Goal: Obtain resource: Obtain resource

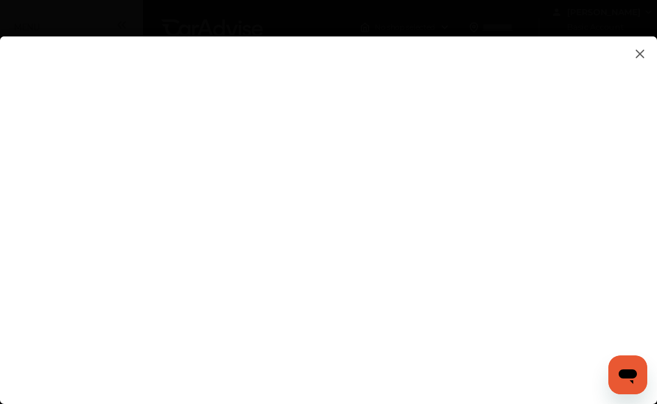
click at [513, 201] on flutter-view at bounding box center [328, 237] width 657 height 402
click at [517, 168] on flutter-view at bounding box center [328, 237] width 657 height 402
click at [489, 144] on flutter-view at bounding box center [328, 237] width 657 height 402
click at [517, 208] on flutter-view at bounding box center [328, 237] width 657 height 402
click at [444, 168] on flutter-view at bounding box center [328, 237] width 657 height 402
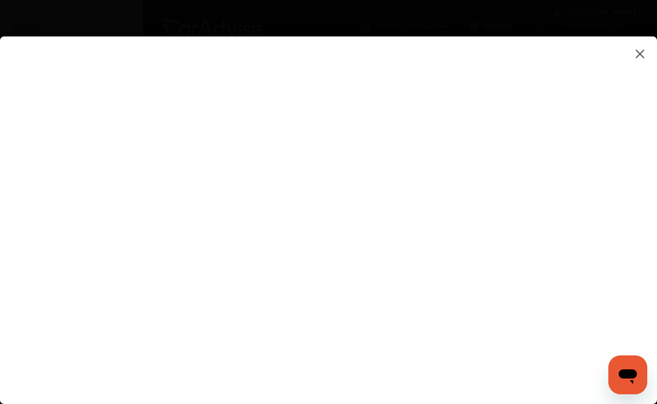
click at [407, 153] on input at bounding box center [460, 151] width 253 height 16
type input "**********"
click at [605, 181] on flutter-view at bounding box center [328, 237] width 657 height 402
type textarea "**********"
click at [506, 114] on flutter-view at bounding box center [328, 237] width 657 height 402
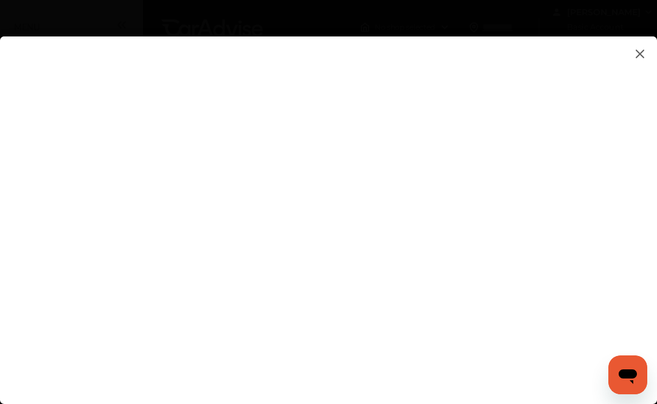
click at [607, 235] on flutter-view at bounding box center [328, 237] width 657 height 402
click at [457, 233] on flutter-view at bounding box center [328, 237] width 657 height 402
click at [280, 144] on flutter-view at bounding box center [328, 237] width 657 height 402
